Goal: Find specific page/section: Find specific page/section

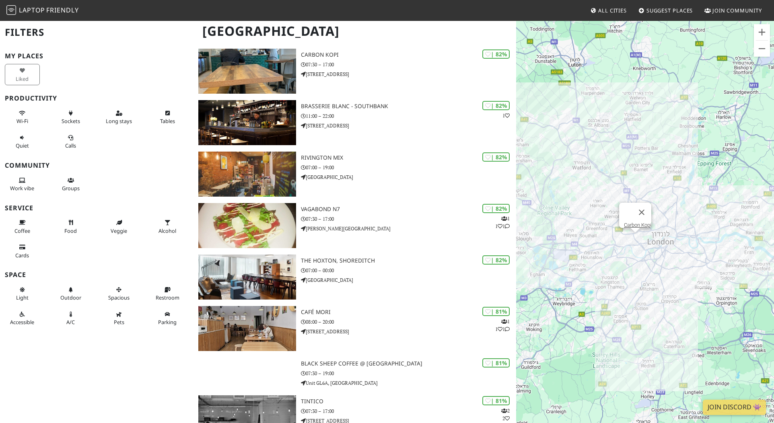
scroll to position [13372, 0]
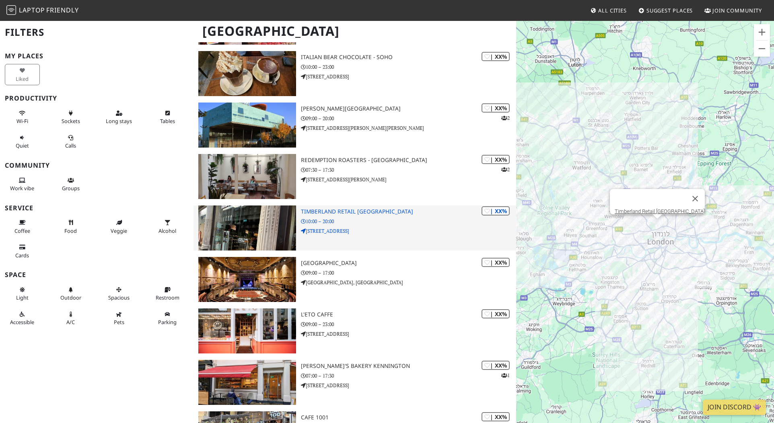
click at [368, 210] on h3 "Timberland Retail [GEOGRAPHIC_DATA]" at bounding box center [408, 211] width 215 height 7
click at [346, 210] on h3 "Timberland Retail [GEOGRAPHIC_DATA]" at bounding box center [408, 211] width 215 height 7
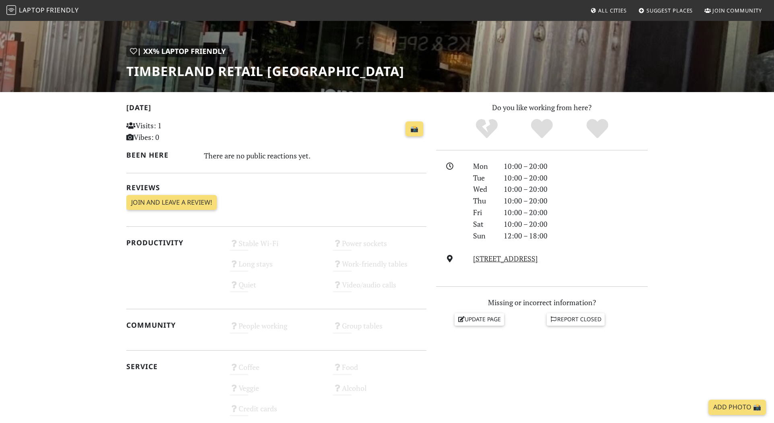
scroll to position [96, 0]
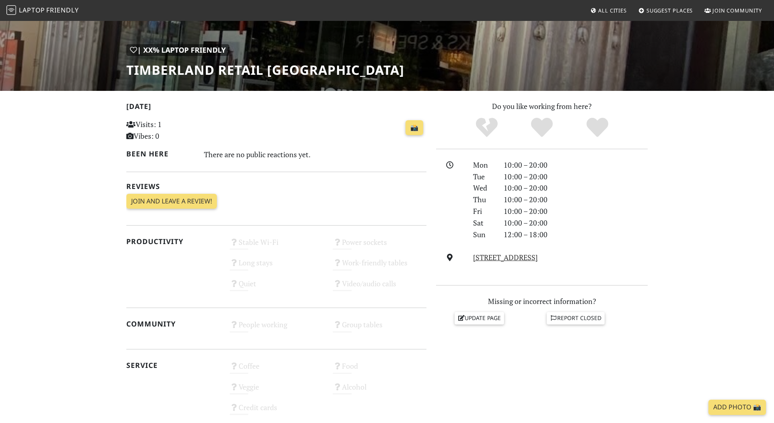
click at [450, 258] on icon at bounding box center [449, 257] width 9 height 7
click at [481, 258] on link "158 Oxford Street, W1D 1NE, London" at bounding box center [505, 257] width 65 height 10
